Goal: Navigation & Orientation: Understand site structure

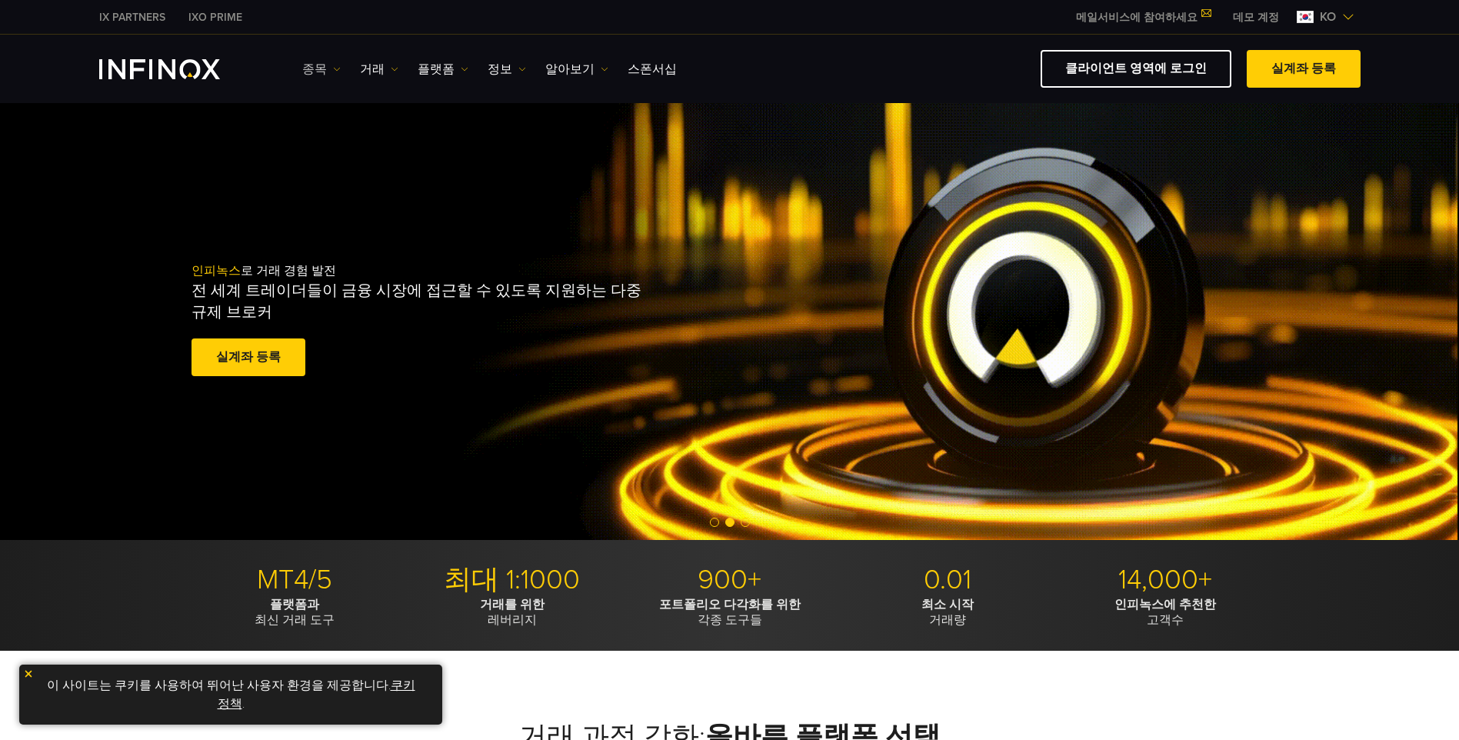
click at [314, 70] on link "종목" at bounding box center [321, 69] width 38 height 18
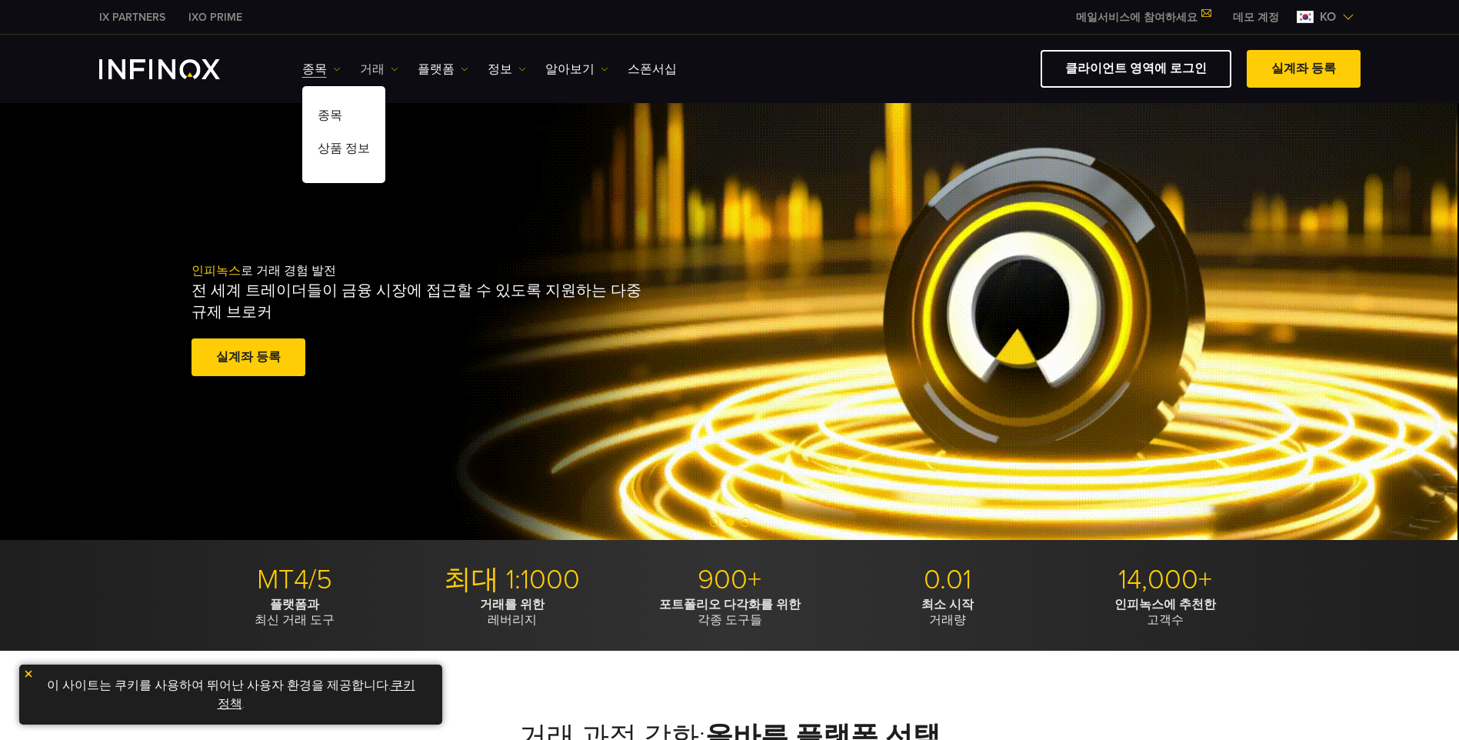
click at [391, 69] on img at bounding box center [395, 69] width 8 height 8
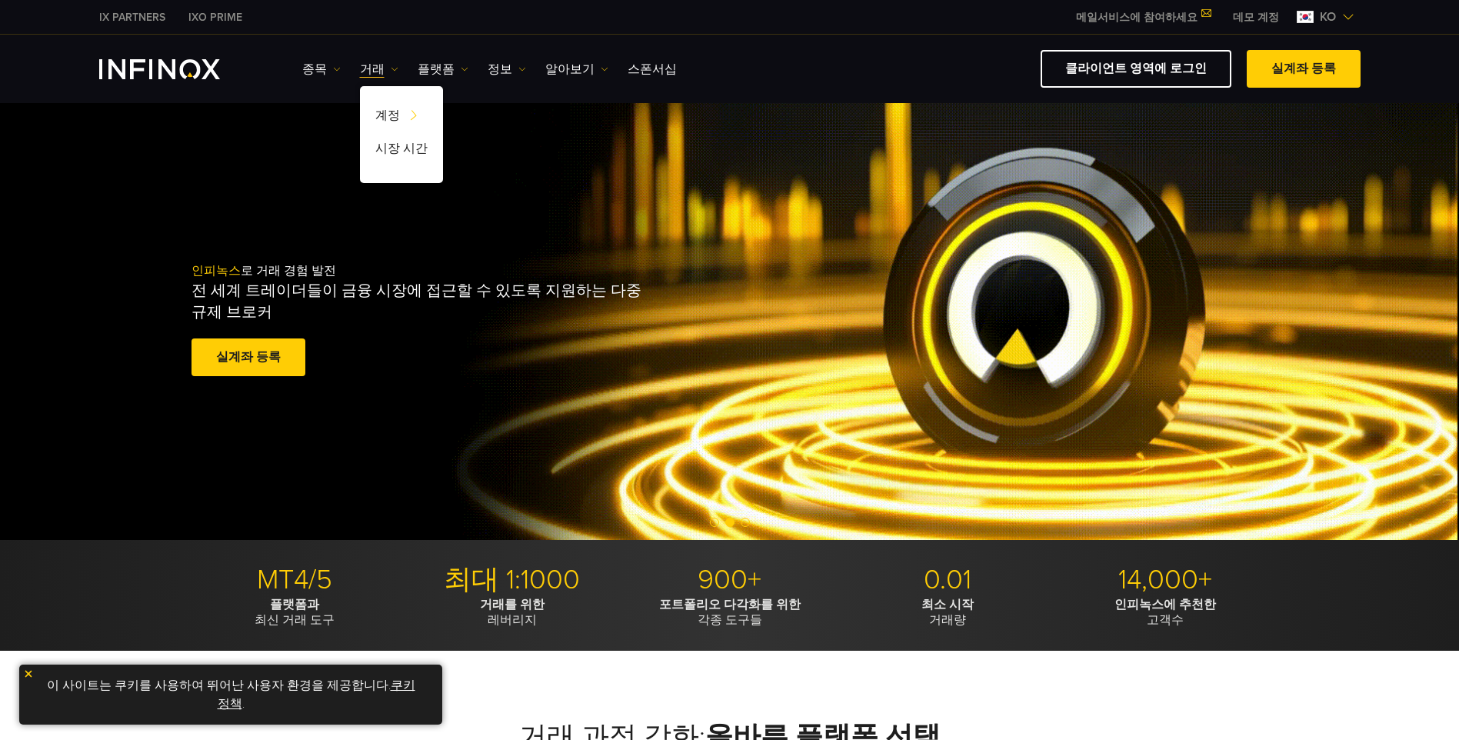
click at [272, 151] on div "인피녹스 로 거래 경험 발전 전 세계 트레이더들이 금융 시장에 접근할 수 있도록 지원하는 다중 규제 브로커 실계좌 등록 훌륭해요. - 515개…" at bounding box center [729, 321] width 1459 height 437
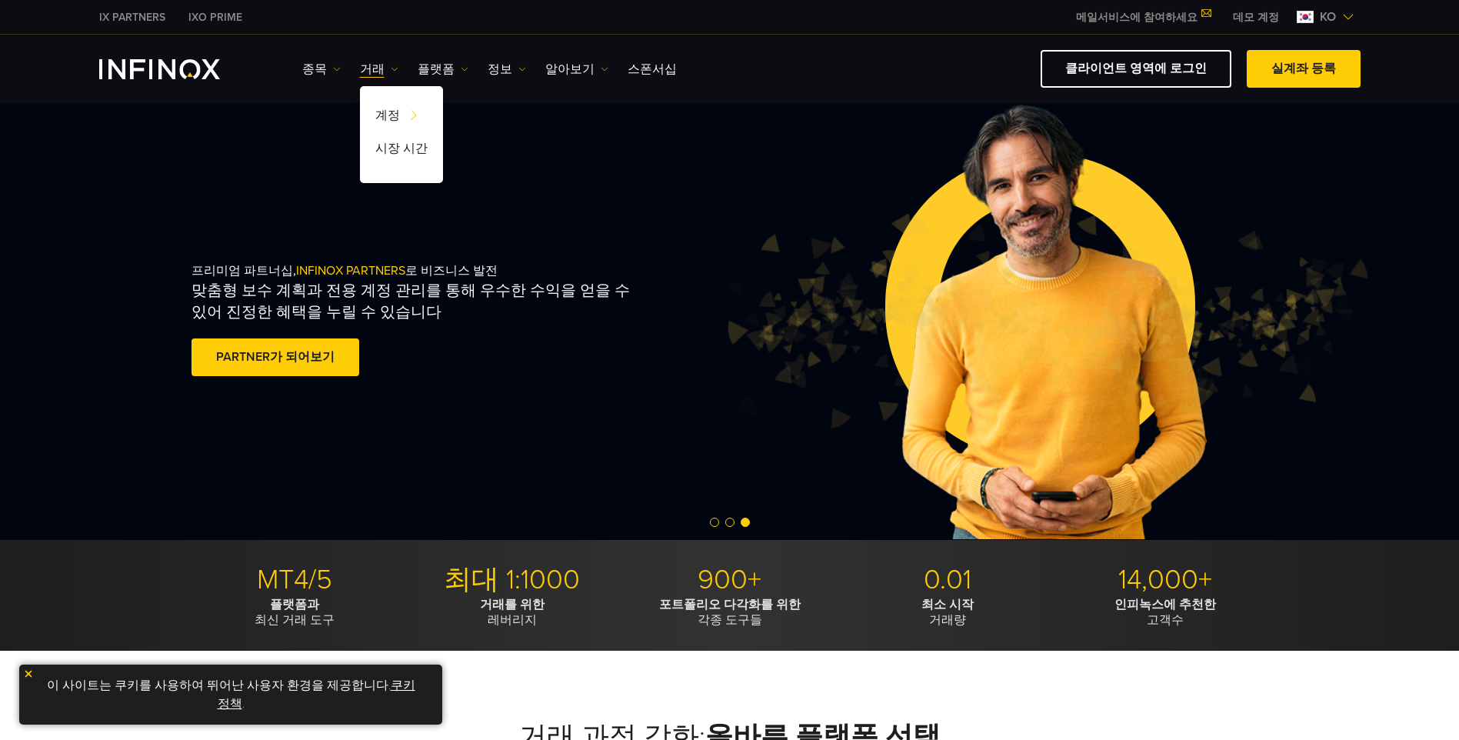
click at [188, 66] on img "INFINOX Logo" at bounding box center [159, 69] width 121 height 20
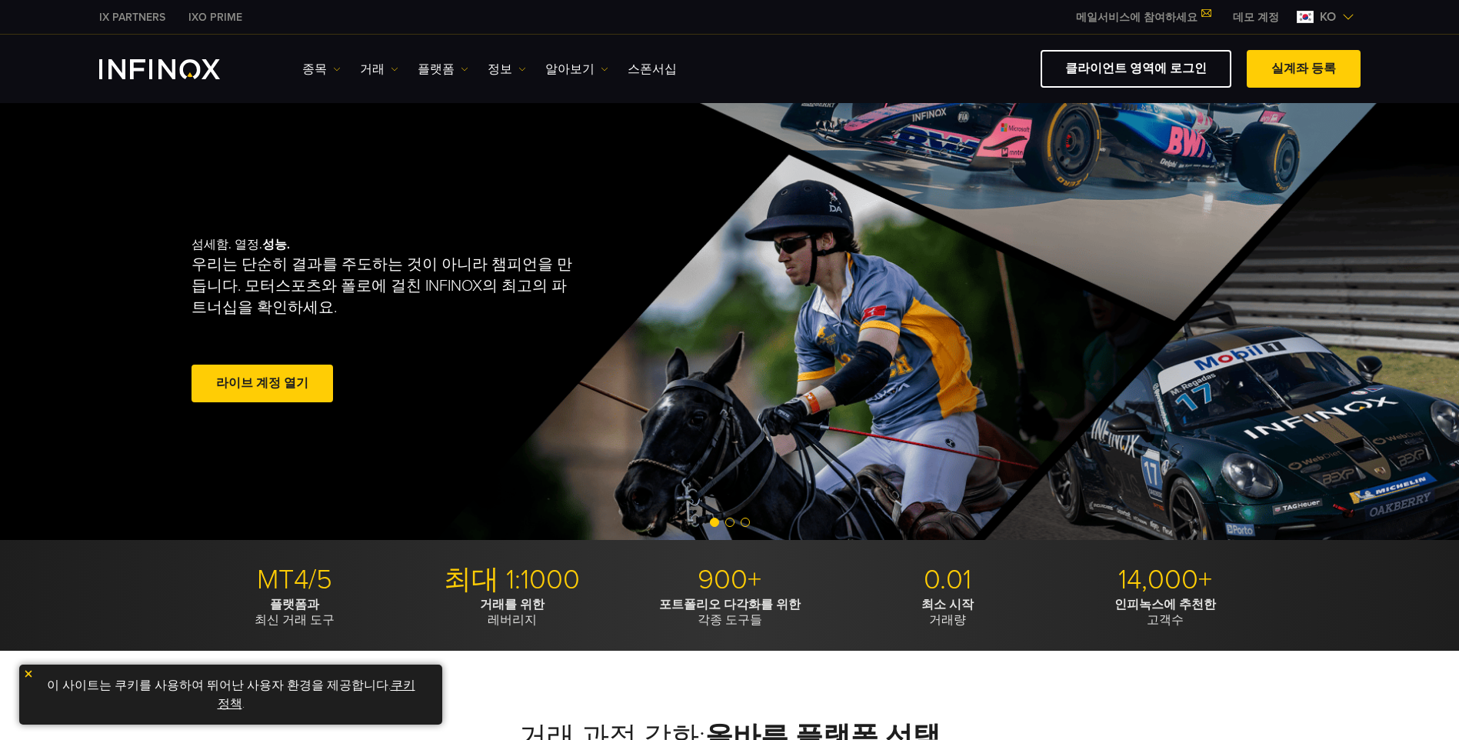
scroll to position [513, 0]
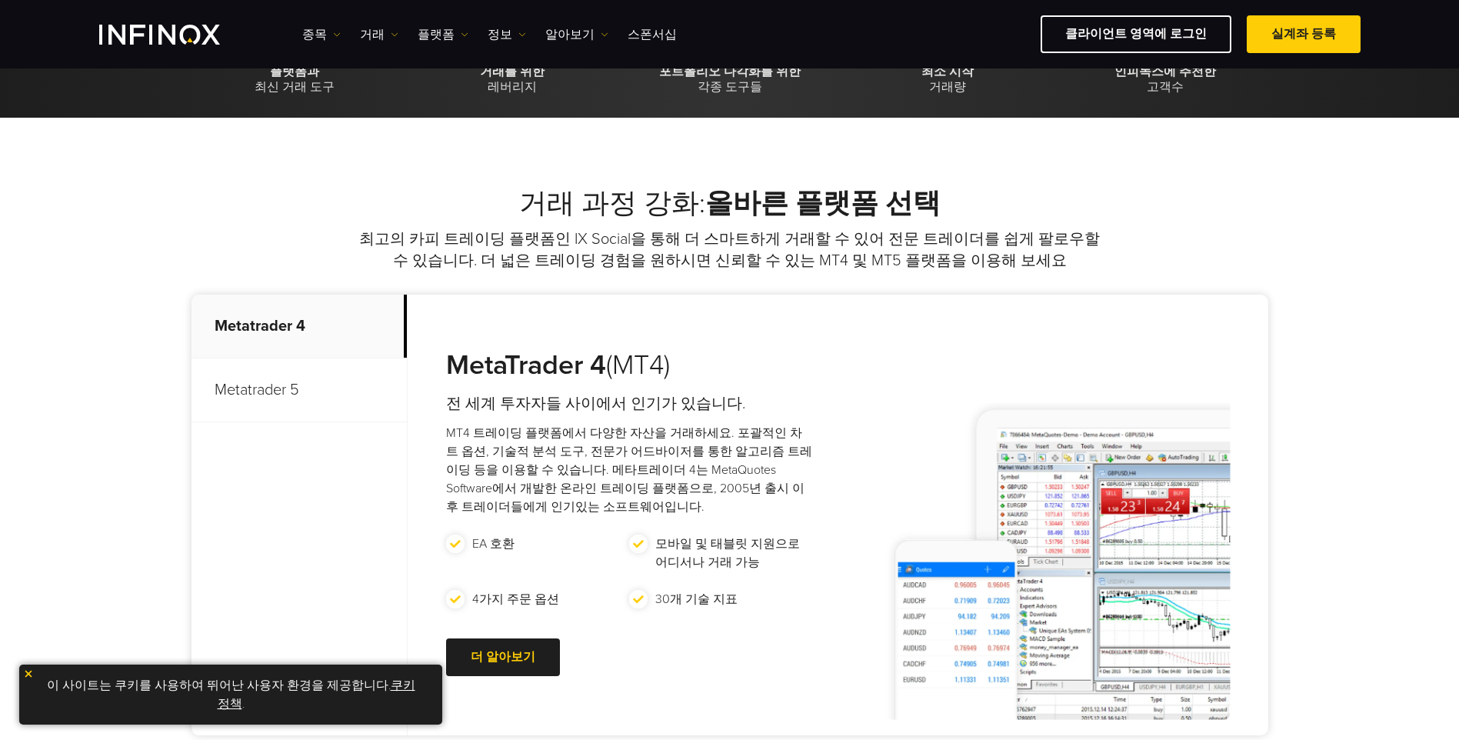
click at [26, 674] on img at bounding box center [28, 674] width 11 height 11
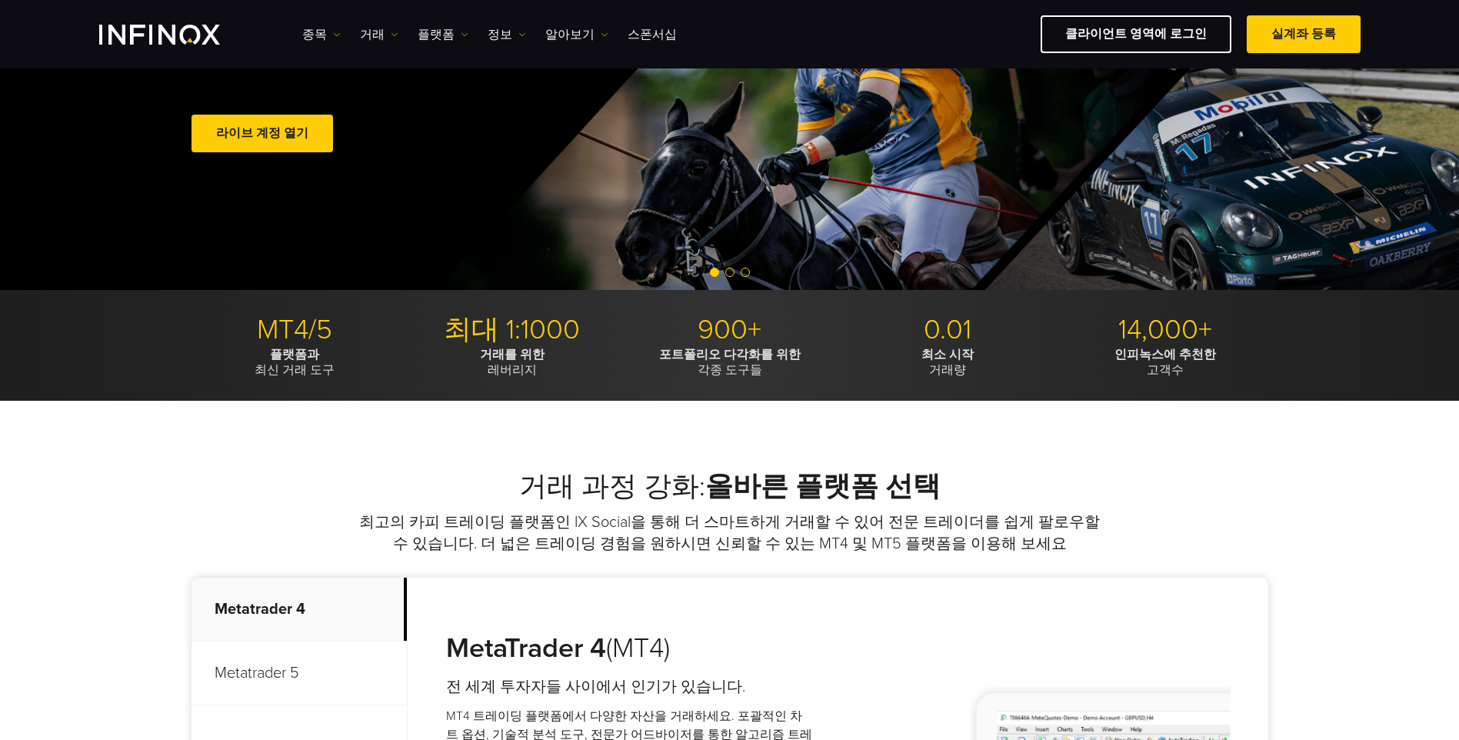
scroll to position [256, 0]
